Goal: Information Seeking & Learning: Learn about a topic

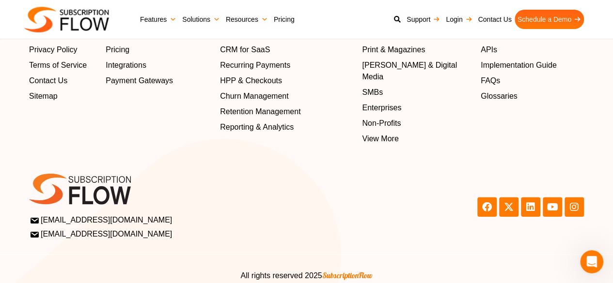
scroll to position [3235, 0]
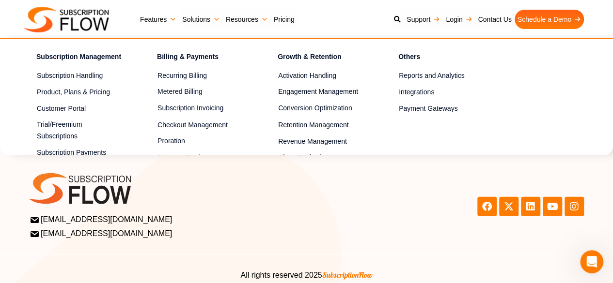
click at [151, 15] on link "Features" at bounding box center [158, 19] width 42 height 19
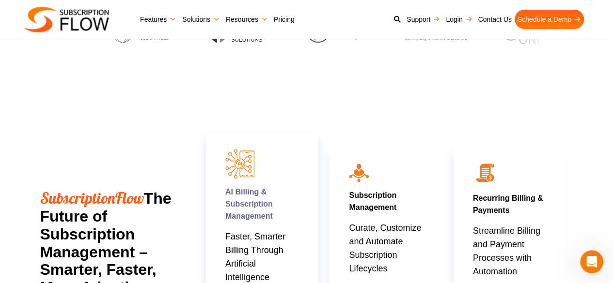
scroll to position [629, 0]
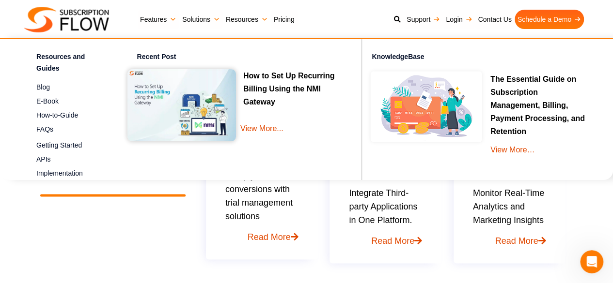
click at [251, 18] on link "Resources" at bounding box center [247, 19] width 48 height 19
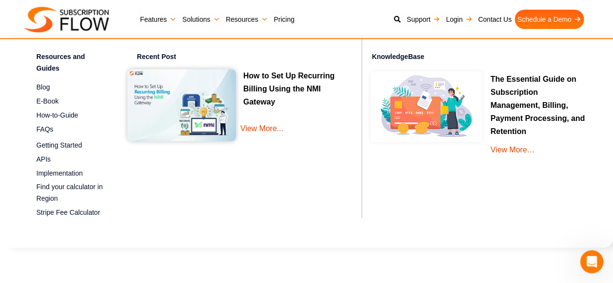
scroll to position [0, 0]
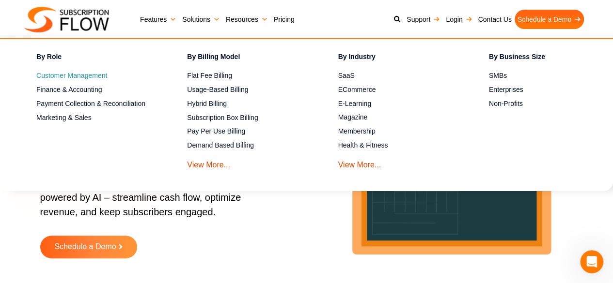
click at [81, 77] on span "Customer Management" at bounding box center [71, 76] width 71 height 10
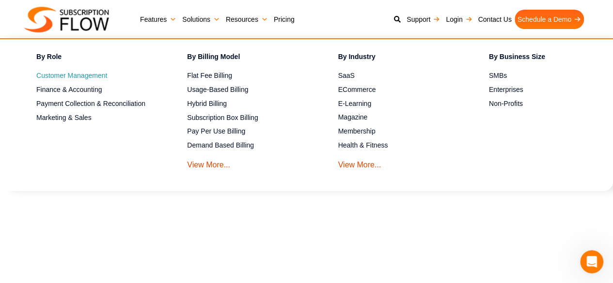
scroll to position [242, 0]
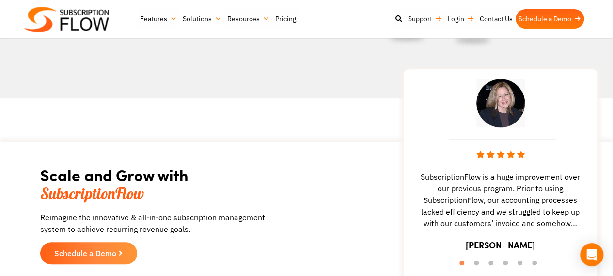
scroll to position [2445, 0]
